Goal: Information Seeking & Learning: Find contact information

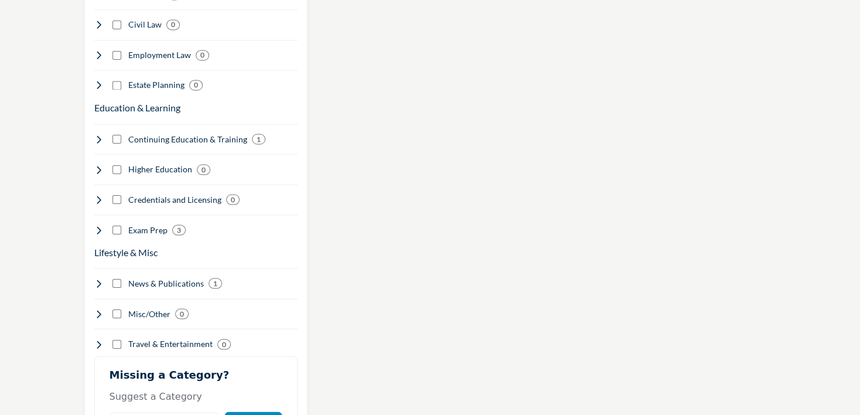
scroll to position [1288, 0]
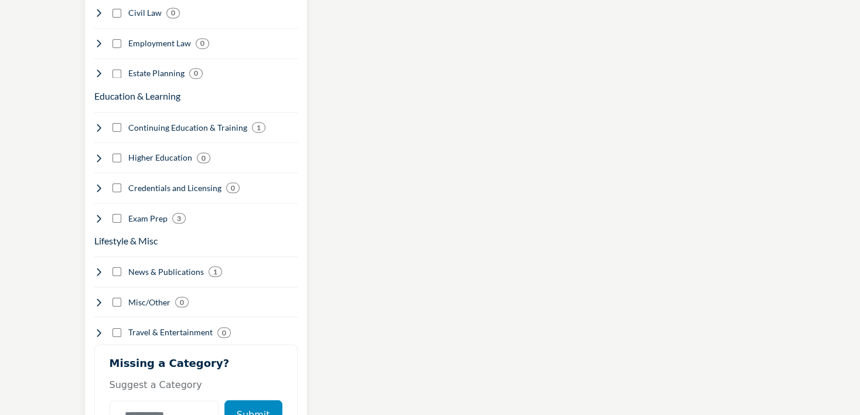
click at [194, 121] on h4 "Continuing Education & Training" at bounding box center [187, 127] width 119 height 12
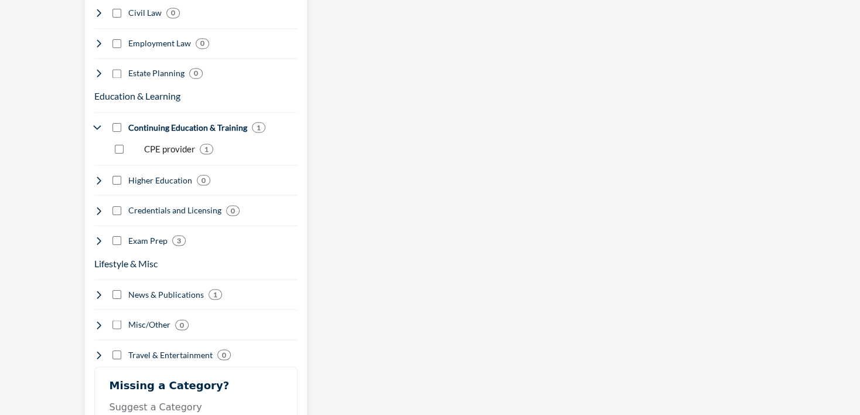
click at [165, 142] on p "CPE provider" at bounding box center [169, 148] width 51 height 13
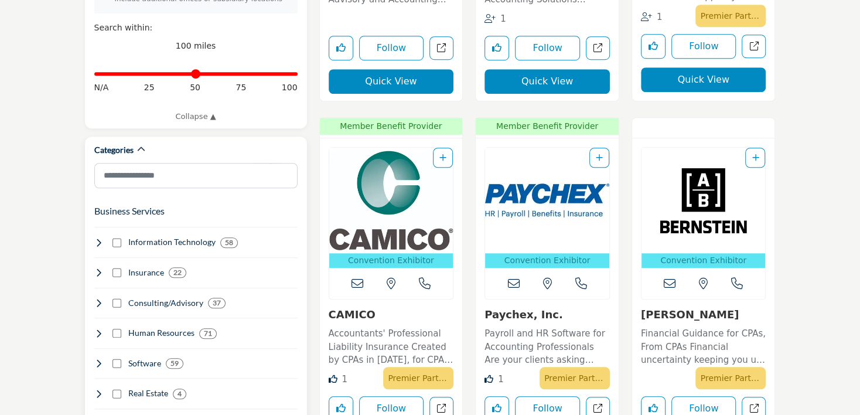
scroll to position [586, 0]
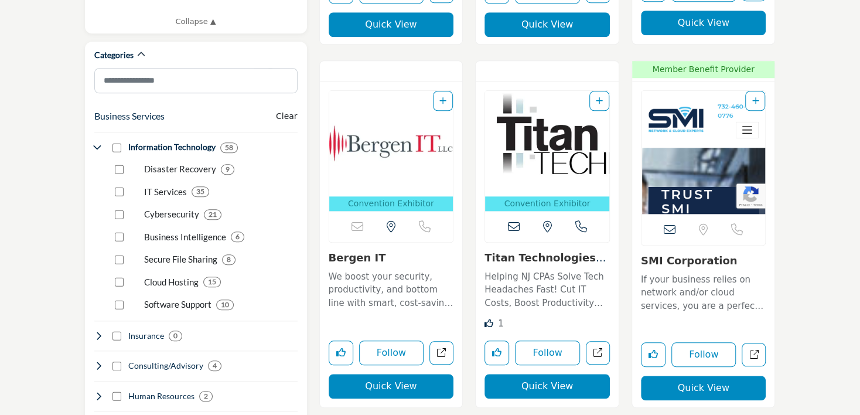
scroll to position [656, 0]
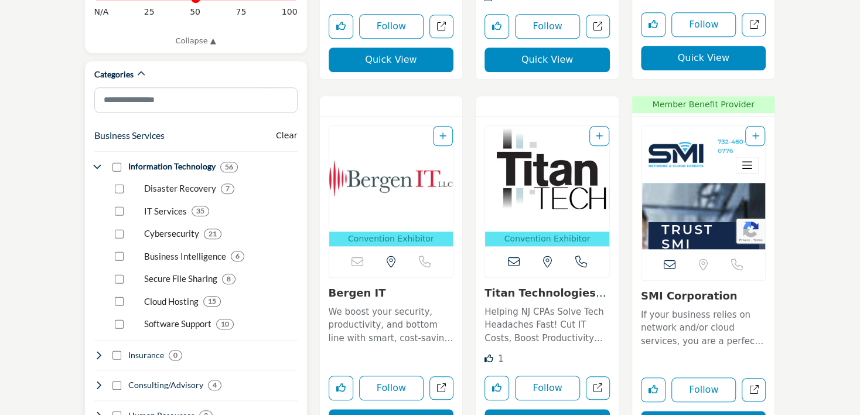
scroll to position [605, 0]
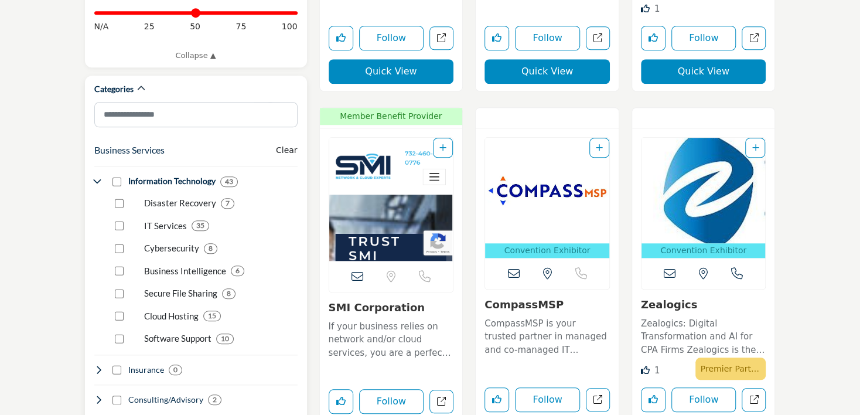
scroll to position [761, 0]
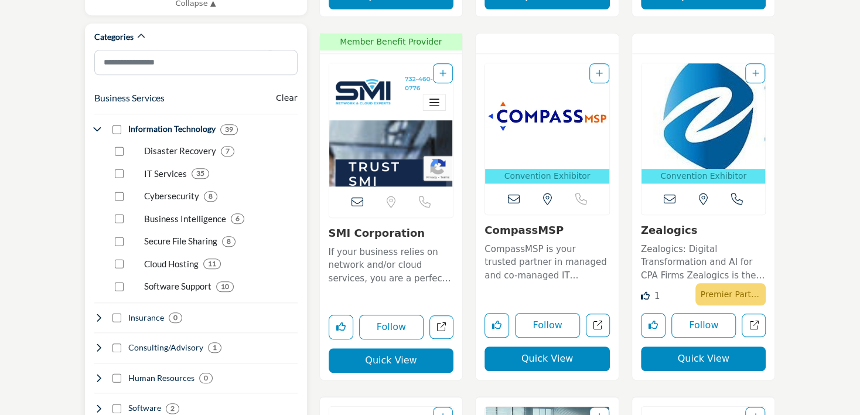
scroll to position [761, 0]
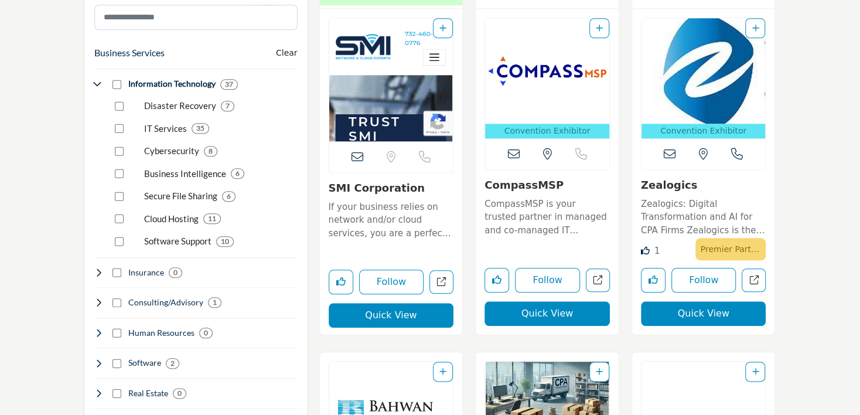
scroll to position [703, 0]
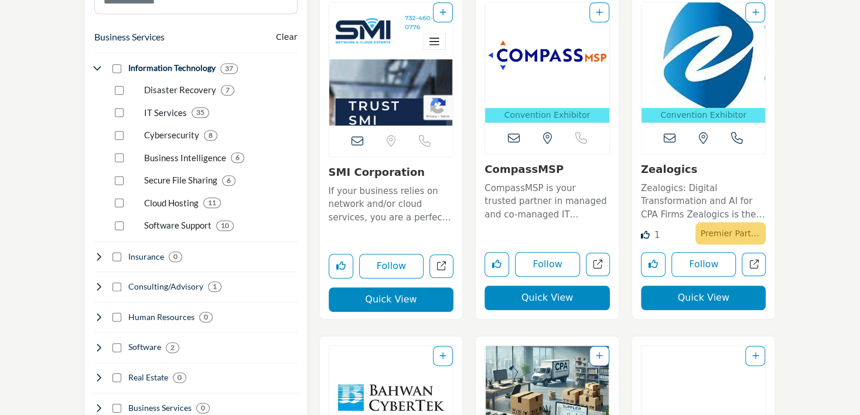
click at [668, 199] on p "Zealogics: Digital Transformation and AI for CPA Firms Zealogics is the premier…" at bounding box center [703, 202] width 125 height 40
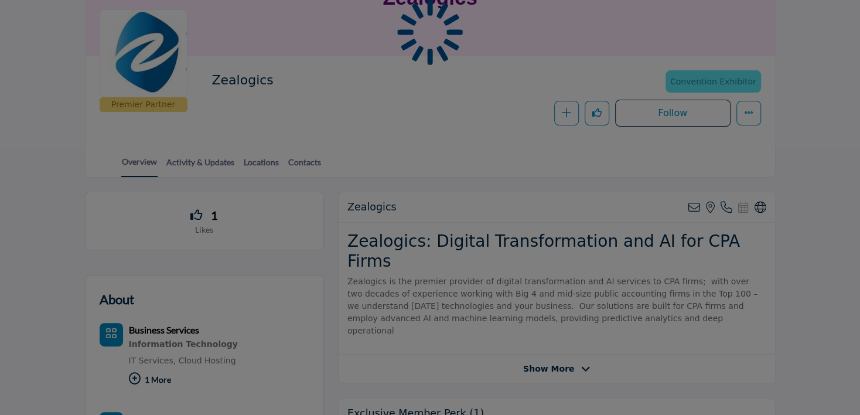
scroll to position [176, 0]
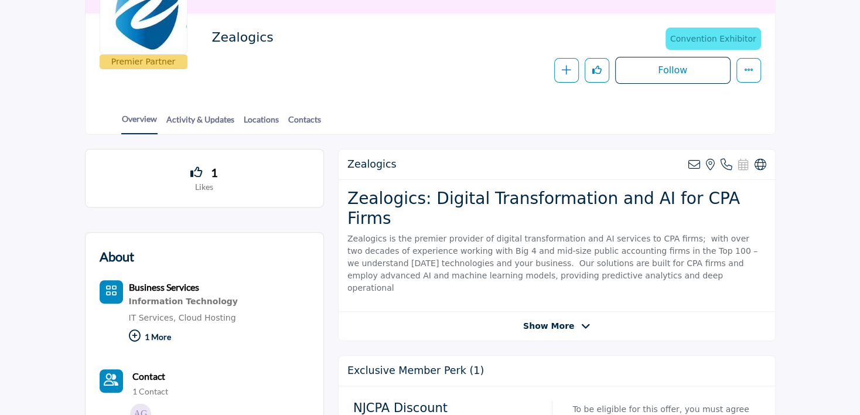
click at [574, 320] on span "Show More" at bounding box center [556, 326] width 67 height 12
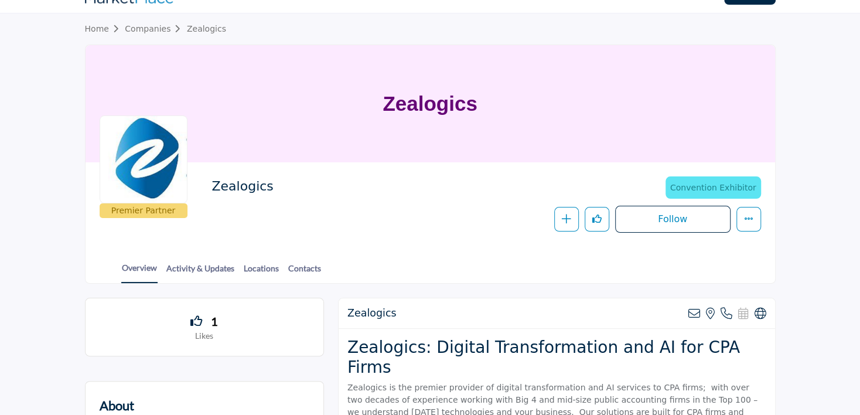
scroll to position [0, 0]
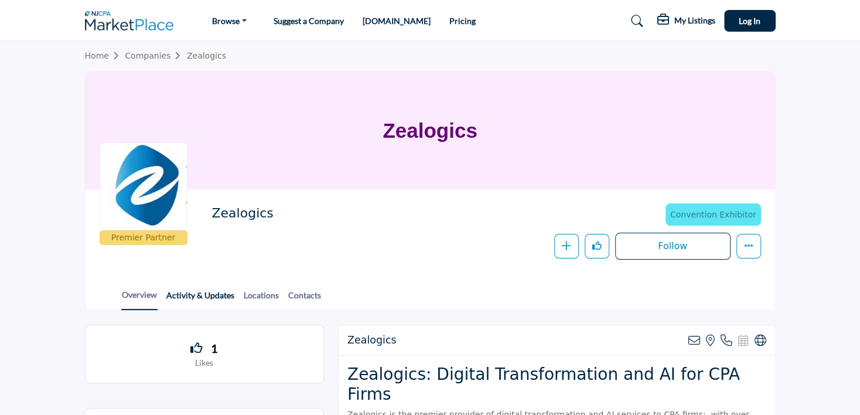
click at [211, 295] on link "Activity & Updates" at bounding box center [200, 299] width 69 height 20
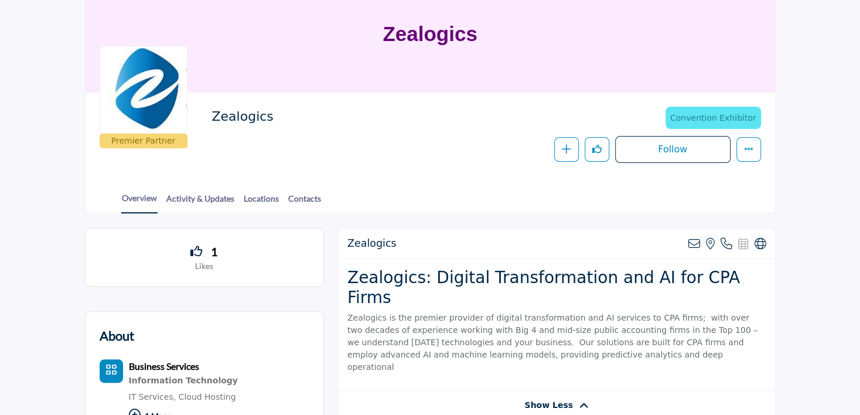
scroll to position [117, 0]
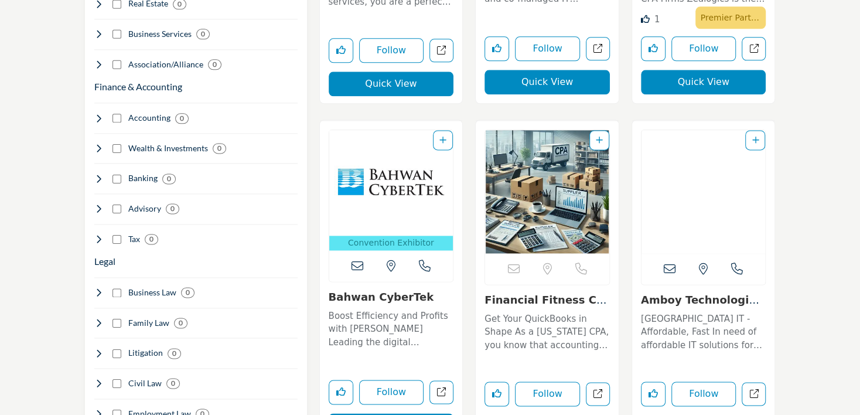
scroll to position [937, 0]
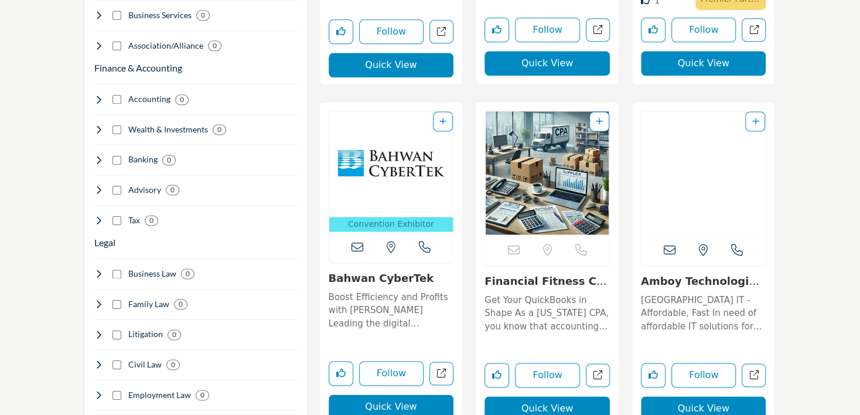
click at [526, 300] on p "Get Your QuickBooks in Shape As a New Jersey CPA, you know that accounting soft…" at bounding box center [546, 313] width 125 height 40
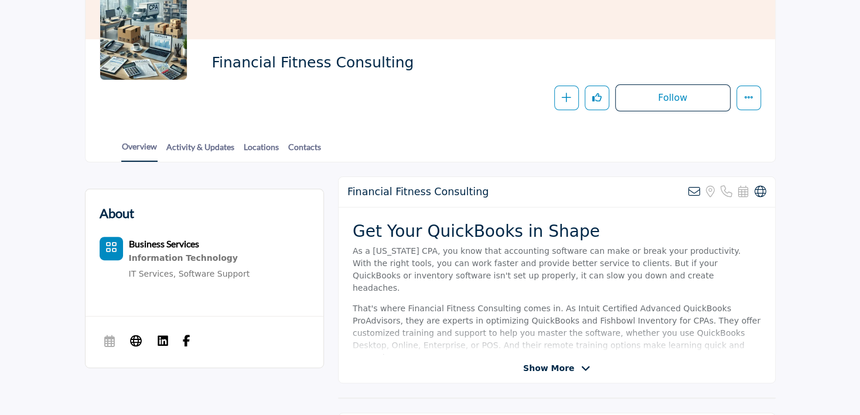
scroll to position [176, 0]
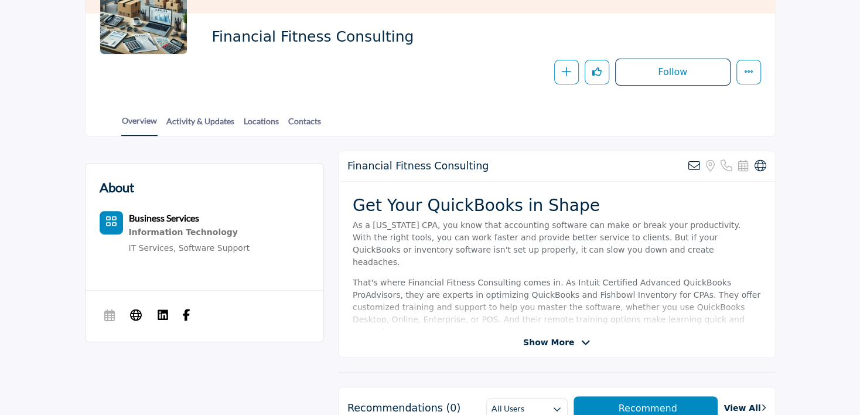
click at [572, 341] on span "Show More" at bounding box center [556, 342] width 67 height 12
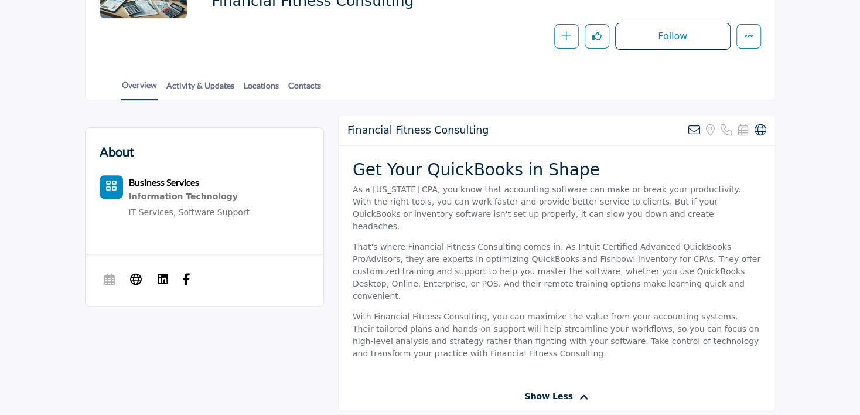
scroll to position [0, 0]
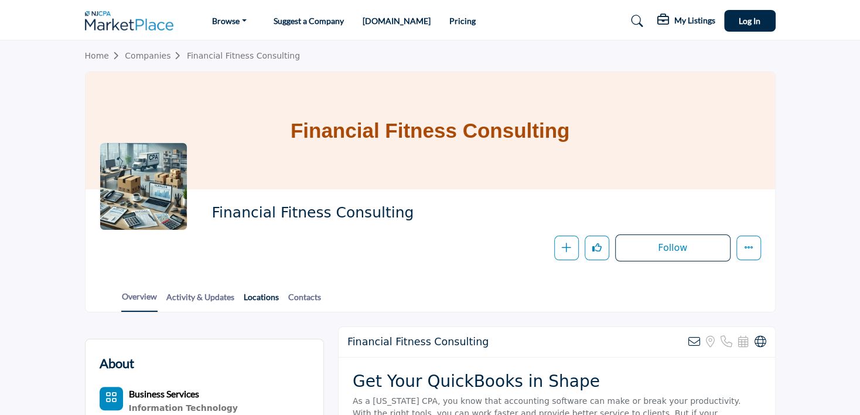
click at [259, 297] on link "Locations" at bounding box center [261, 300] width 36 height 20
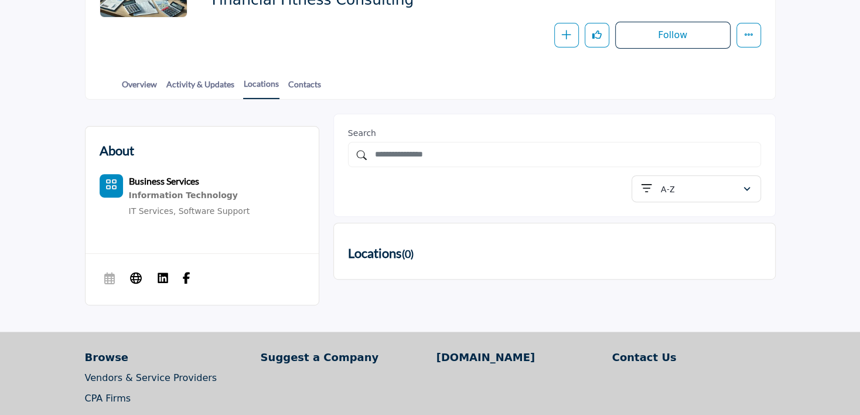
scroll to position [117, 0]
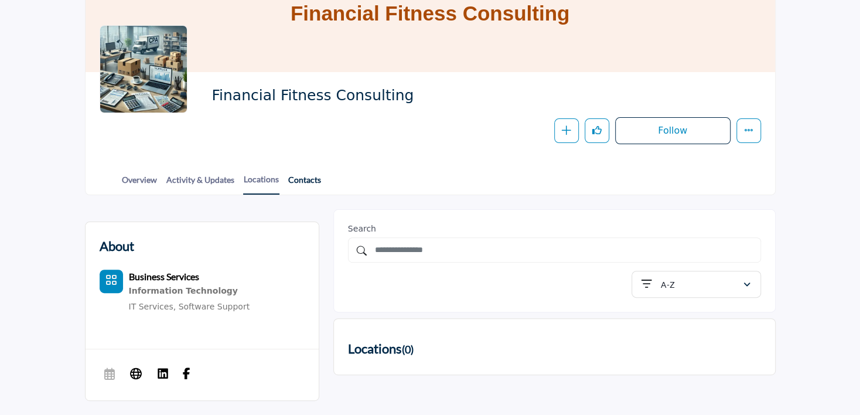
click at [307, 174] on link "Contacts" at bounding box center [305, 183] width 34 height 20
